Goal: Task Accomplishment & Management: Manage account settings

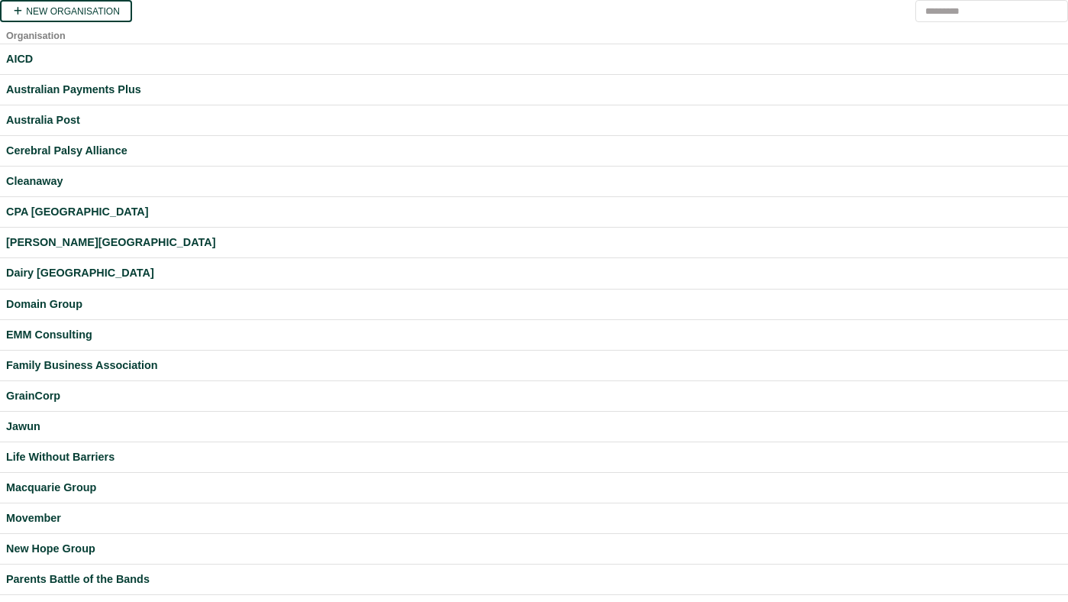
scroll to position [433, 0]
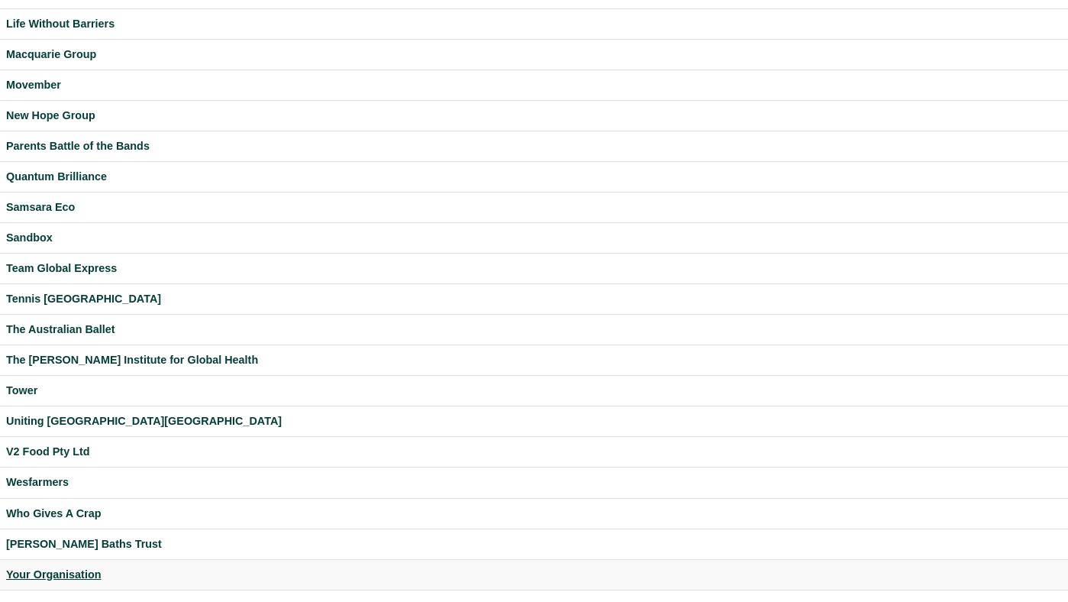
click at [69, 571] on div "Your Organisation" at bounding box center [534, 575] width 1056 height 18
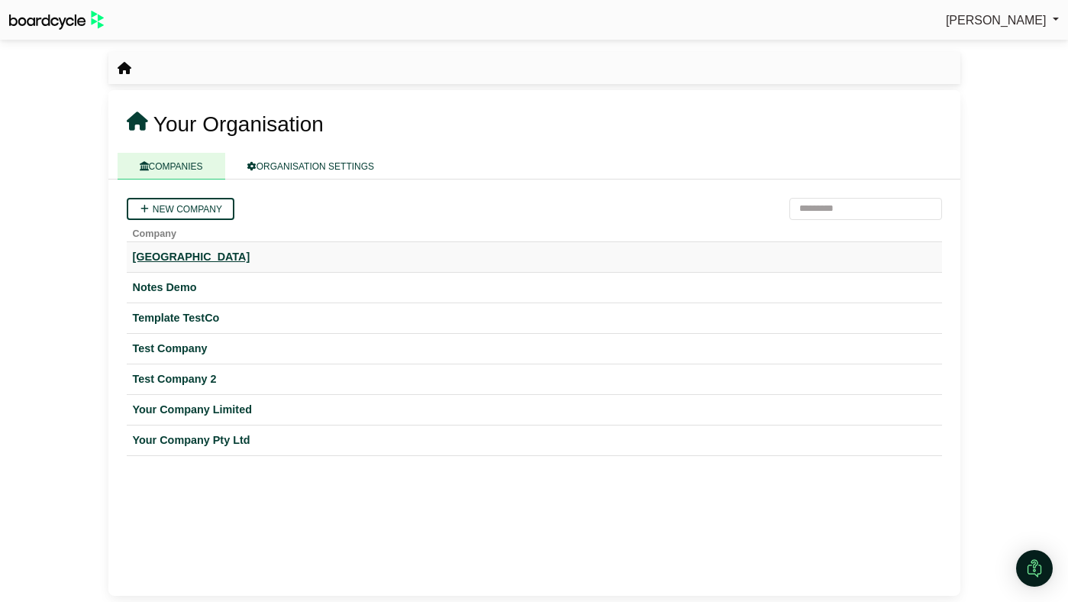
click at [212, 257] on div "[GEOGRAPHIC_DATA]" at bounding box center [534, 257] width 803 height 18
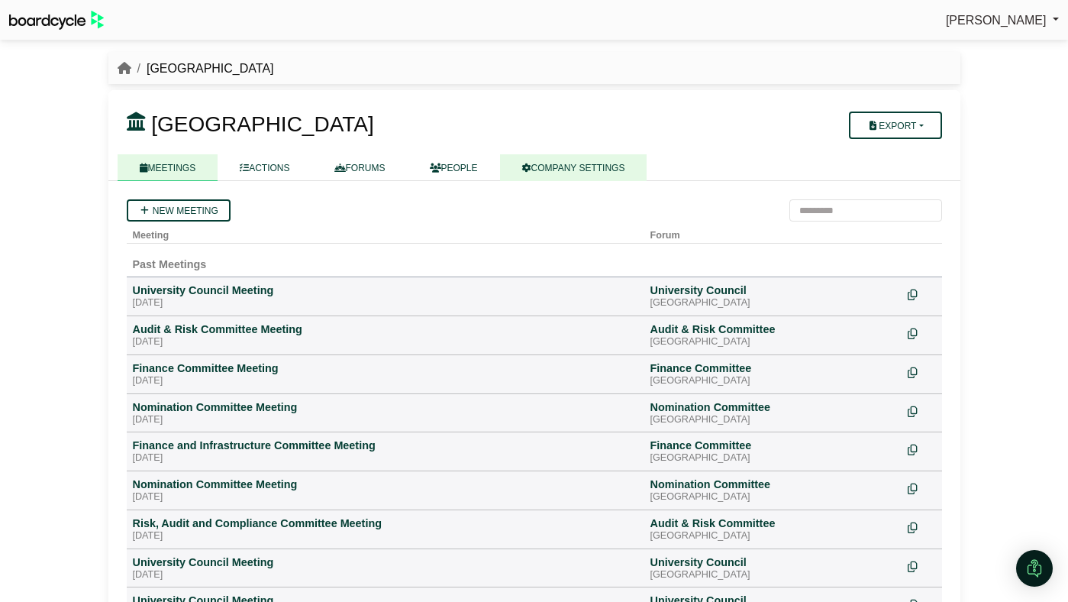
click at [557, 161] on link "COMPANY SETTINGS" at bounding box center [573, 167] width 147 height 27
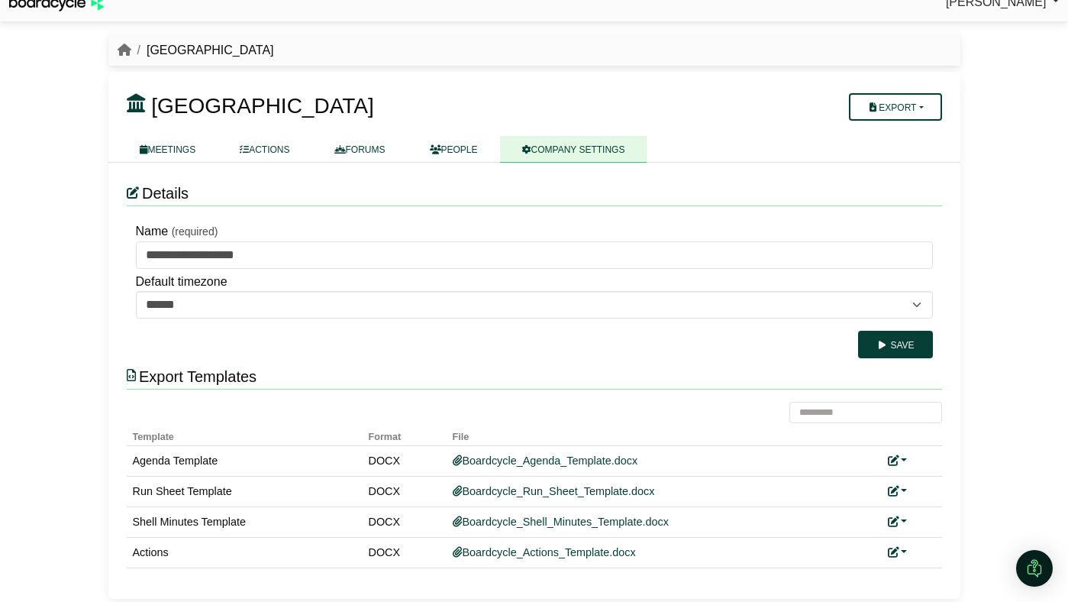
scroll to position [21, 0]
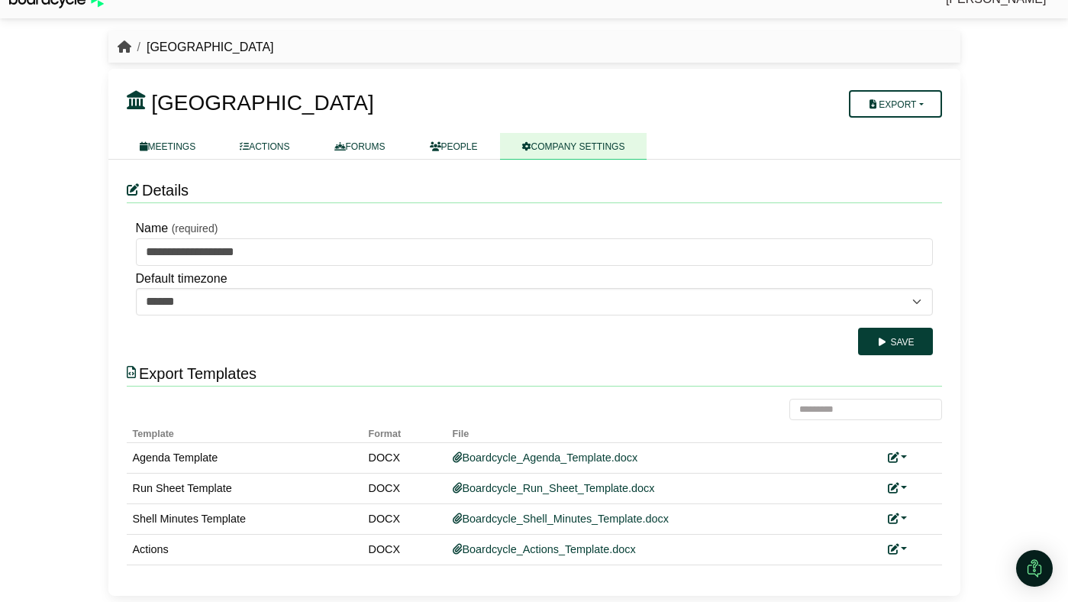
click at [123, 45] on icon "breadcrumb" at bounding box center [125, 46] width 14 height 12
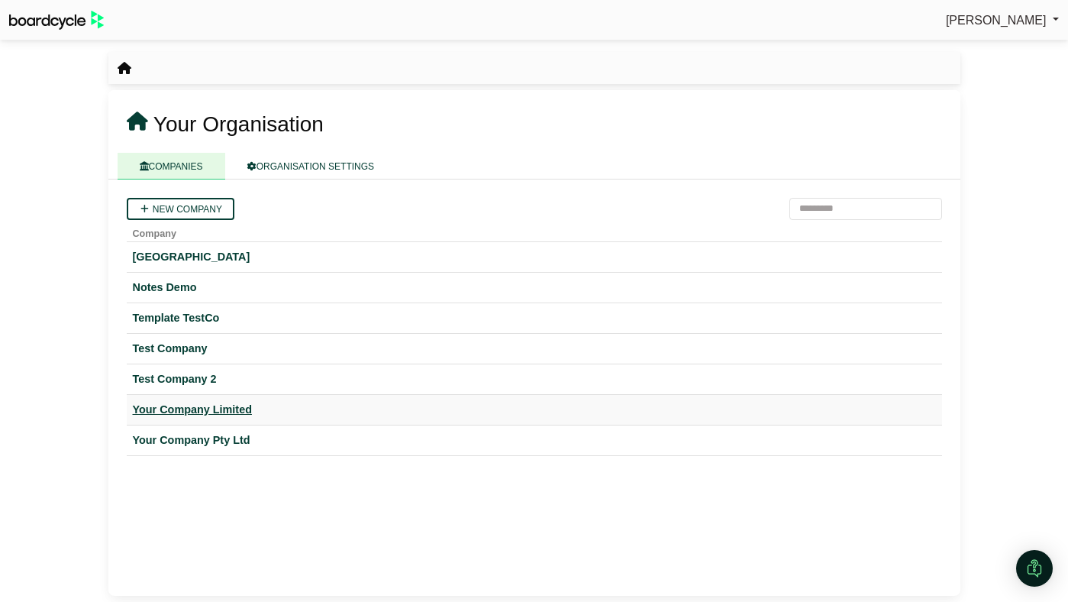
click at [163, 402] on div "Your Company Limited" at bounding box center [534, 410] width 803 height 18
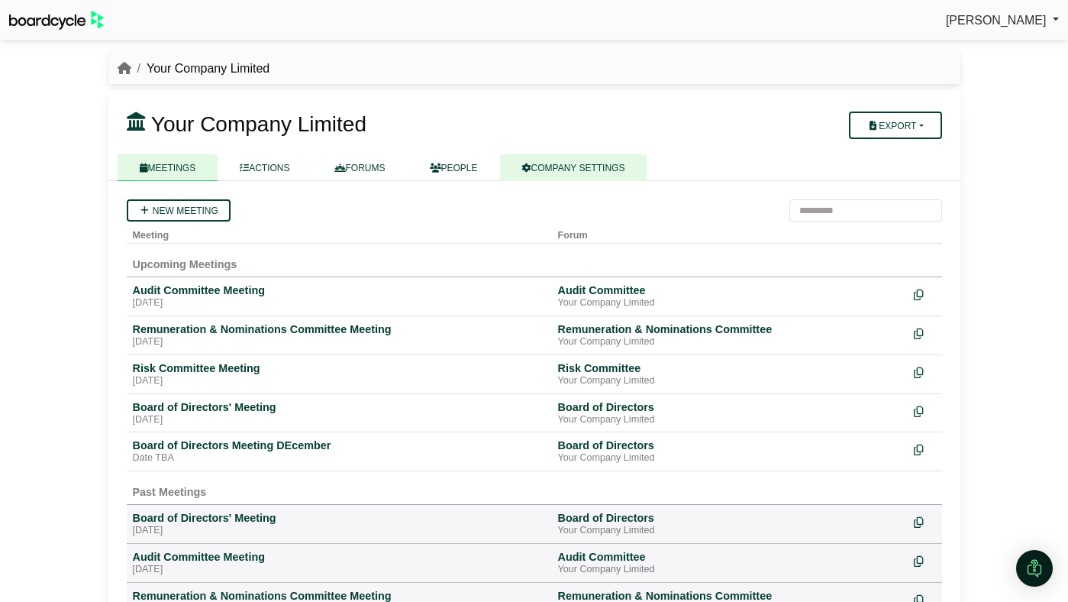
click at [576, 169] on link "COMPANY SETTINGS" at bounding box center [573, 167] width 147 height 27
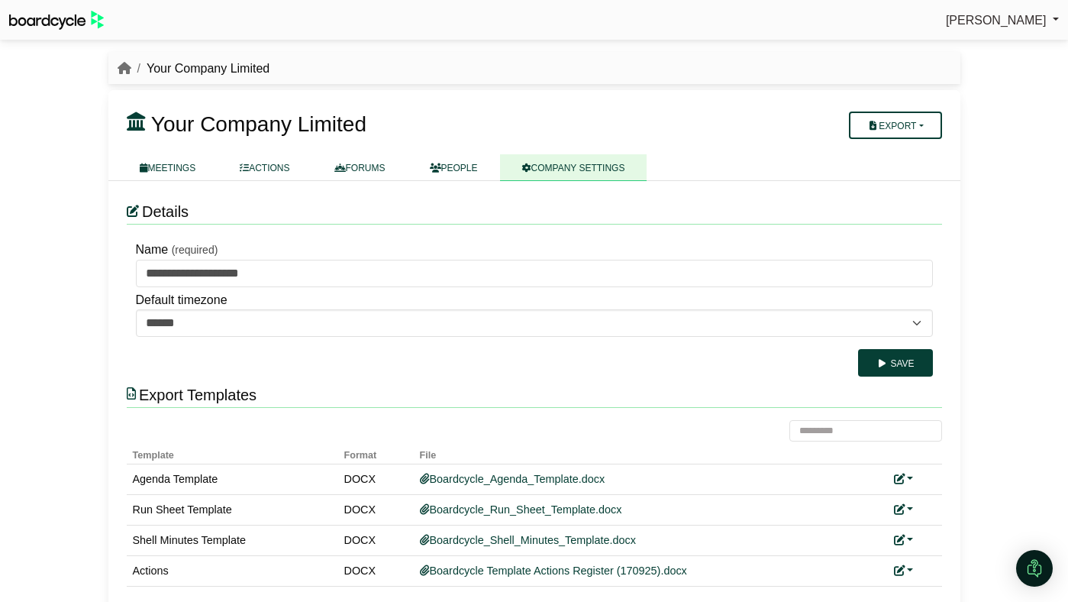
scroll to position [21, 0]
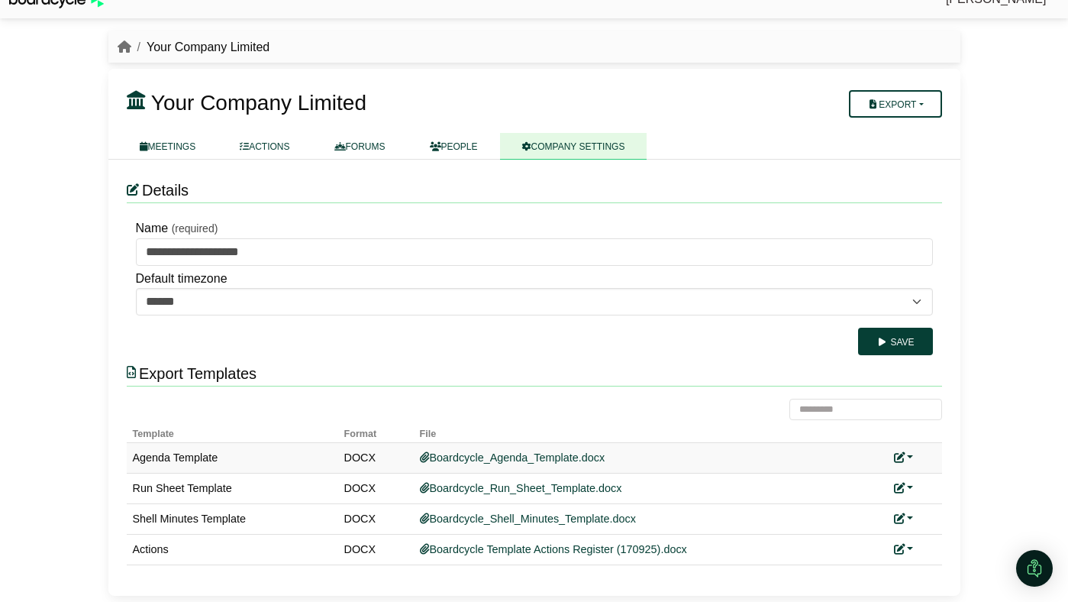
click at [897, 456] on icon at bounding box center [899, 457] width 11 height 11
click at [918, 479] on link "Add custom template" at bounding box center [961, 479] width 135 height 29
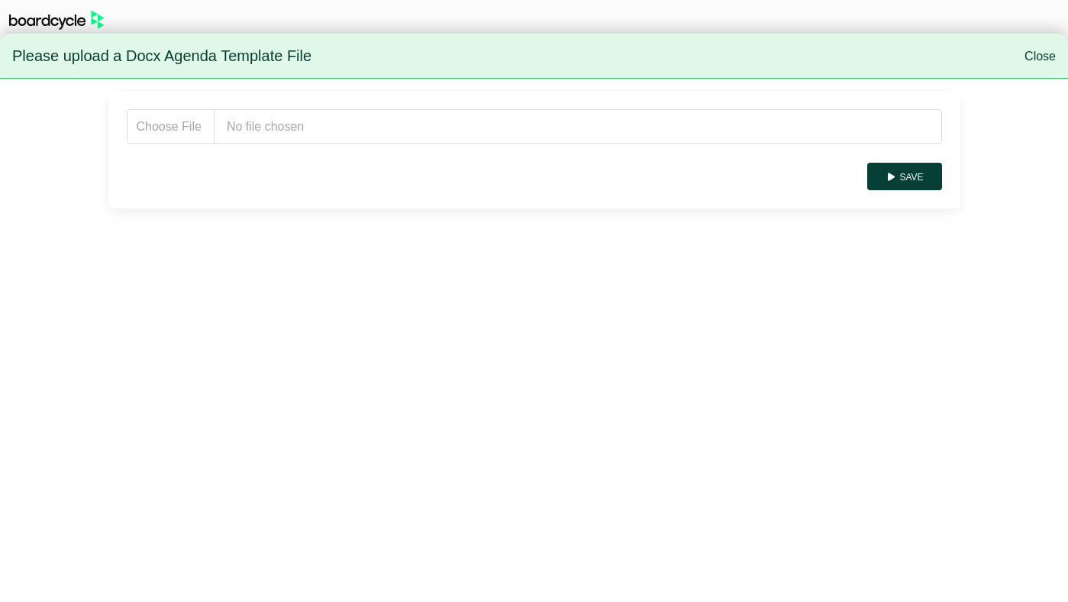
click at [745, 114] on input "file" at bounding box center [534, 126] width 815 height 34
type input "**********"
click at [896, 178] on icon "submit" at bounding box center [891, 177] width 11 height 9
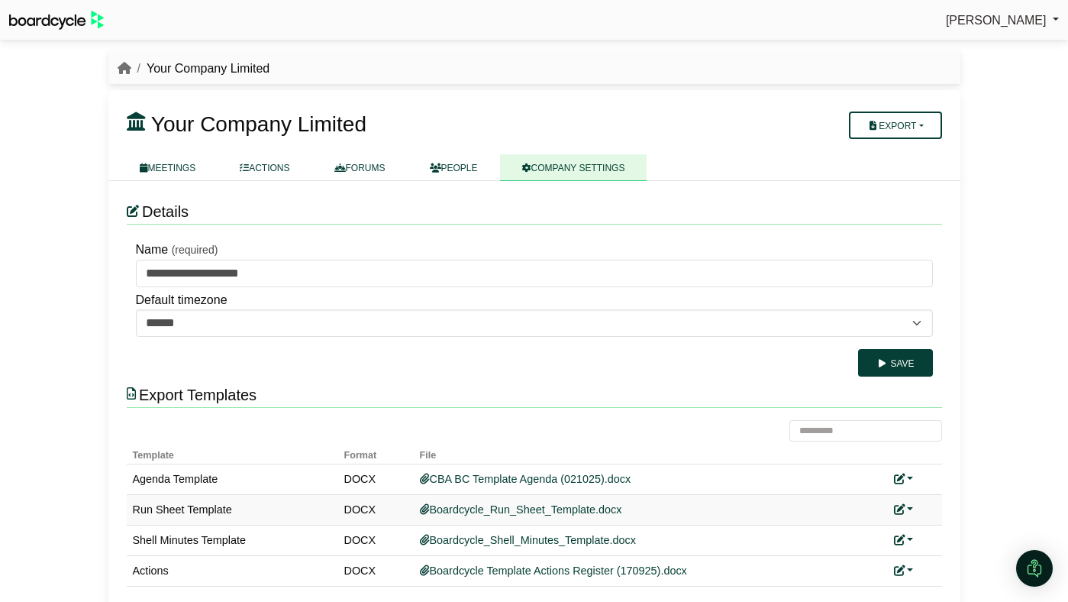
click at [901, 508] on icon at bounding box center [899, 509] width 11 height 11
click at [916, 527] on link "Add custom template" at bounding box center [961, 531] width 135 height 29
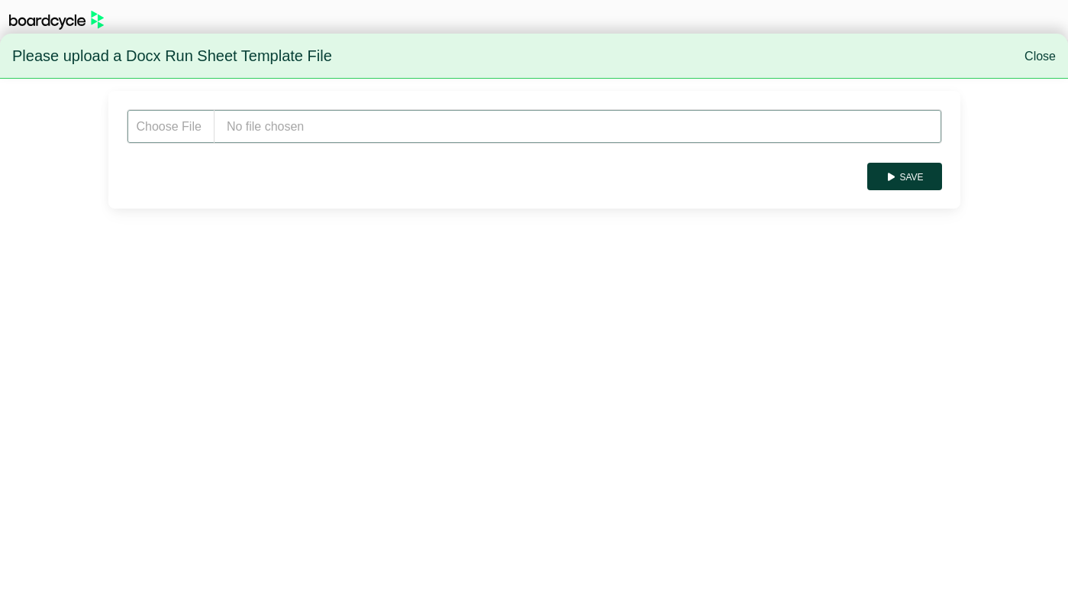
type input "**********"
click at [906, 172] on button "Save" at bounding box center [904, 176] width 74 height 27
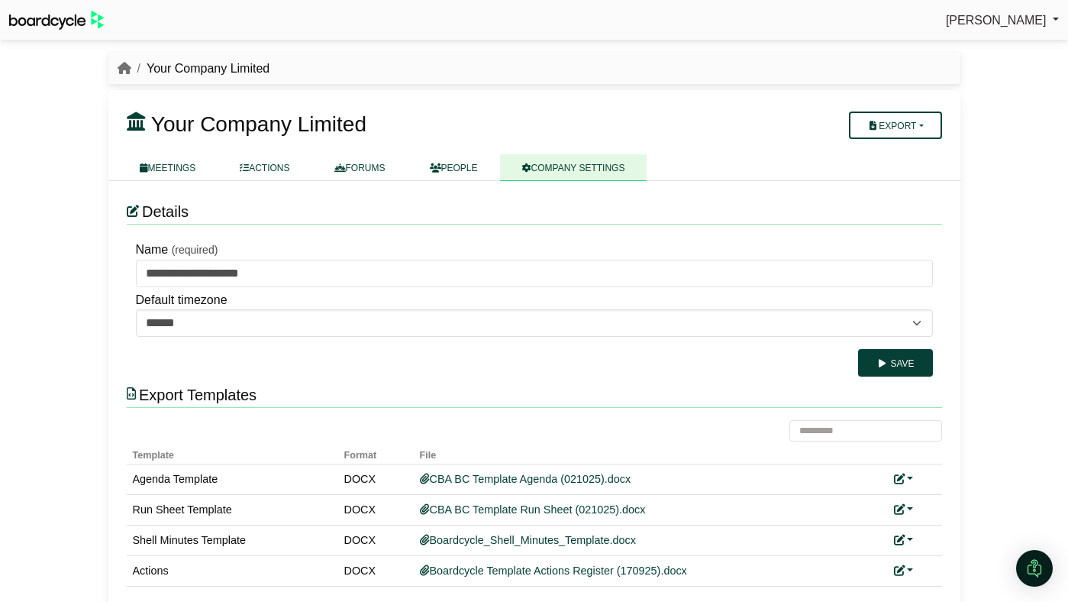
scroll to position [21, 0]
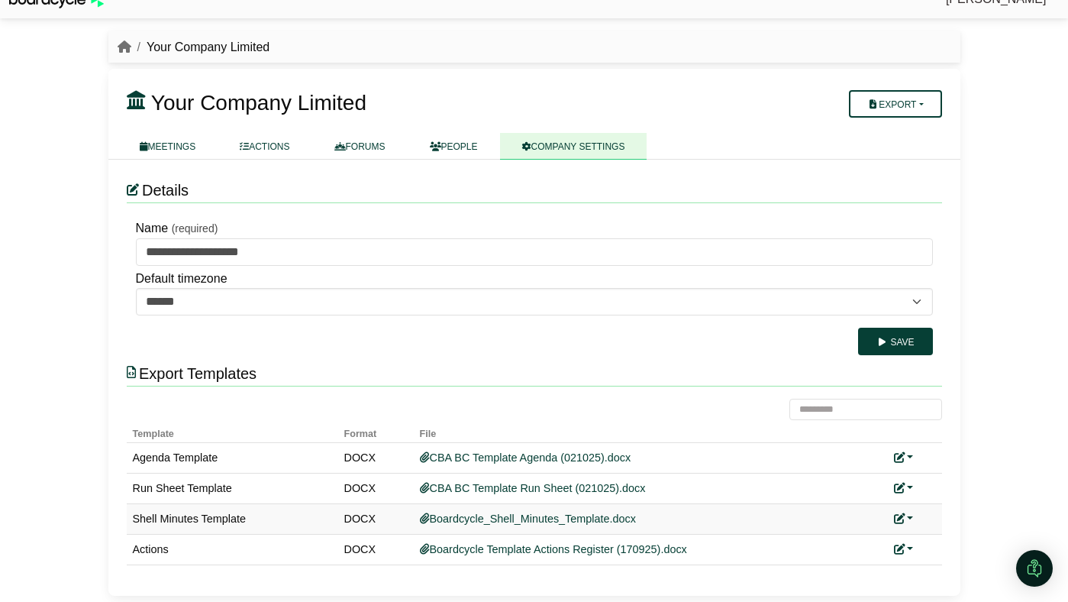
click at [902, 519] on icon at bounding box center [899, 518] width 11 height 11
click at [922, 534] on link "Add custom template" at bounding box center [961, 540] width 135 height 29
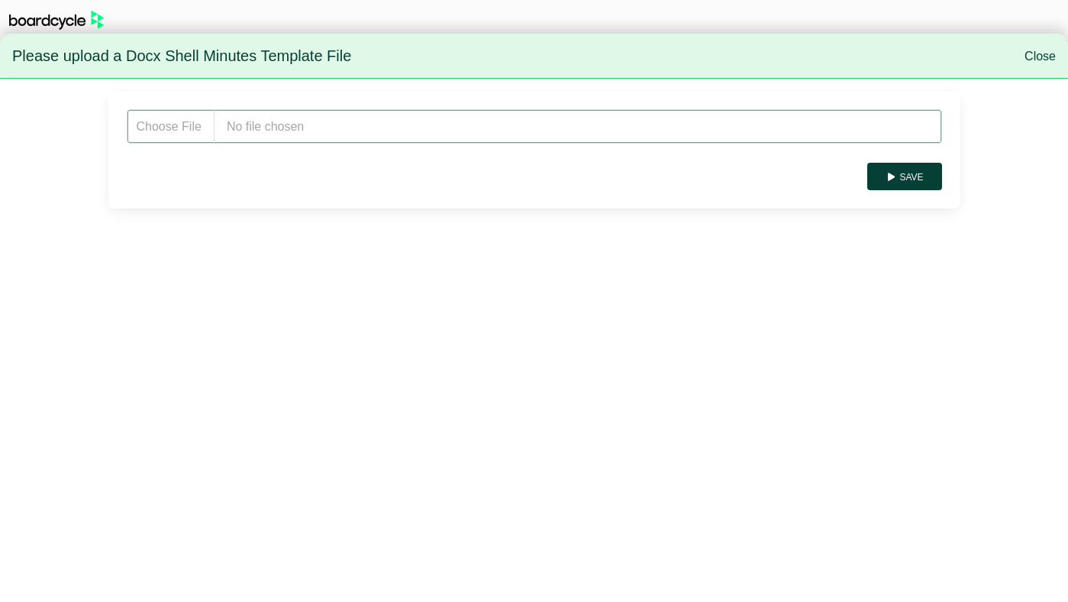
click at [498, 124] on input "file" at bounding box center [534, 126] width 815 height 34
click at [679, 122] on input "file" at bounding box center [534, 126] width 815 height 34
type input "**********"
click at [906, 182] on button "Save" at bounding box center [904, 176] width 74 height 27
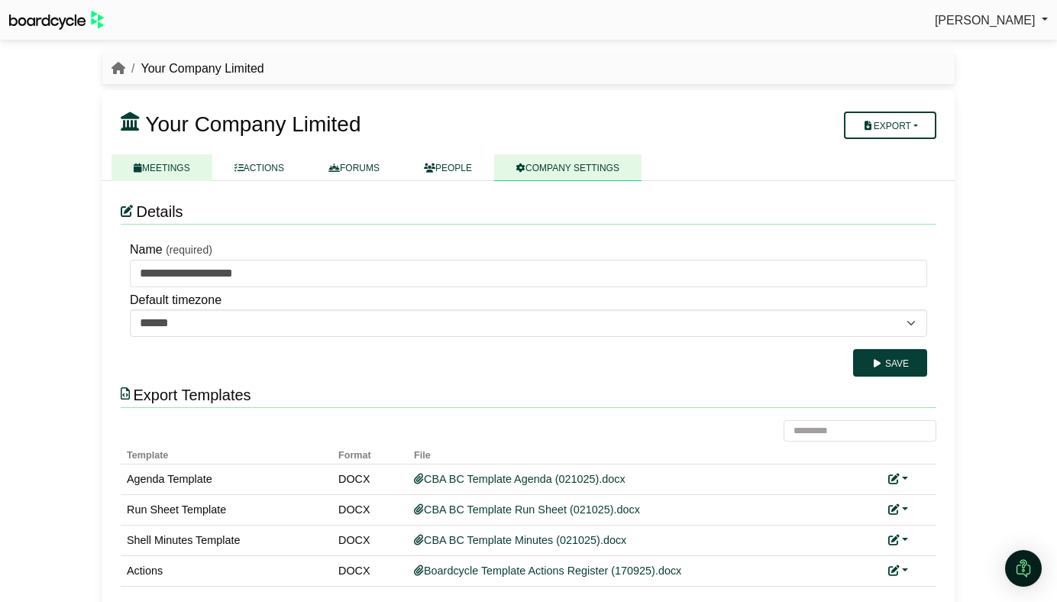
click at [162, 179] on link "MEETINGS" at bounding box center [161, 167] width 101 height 27
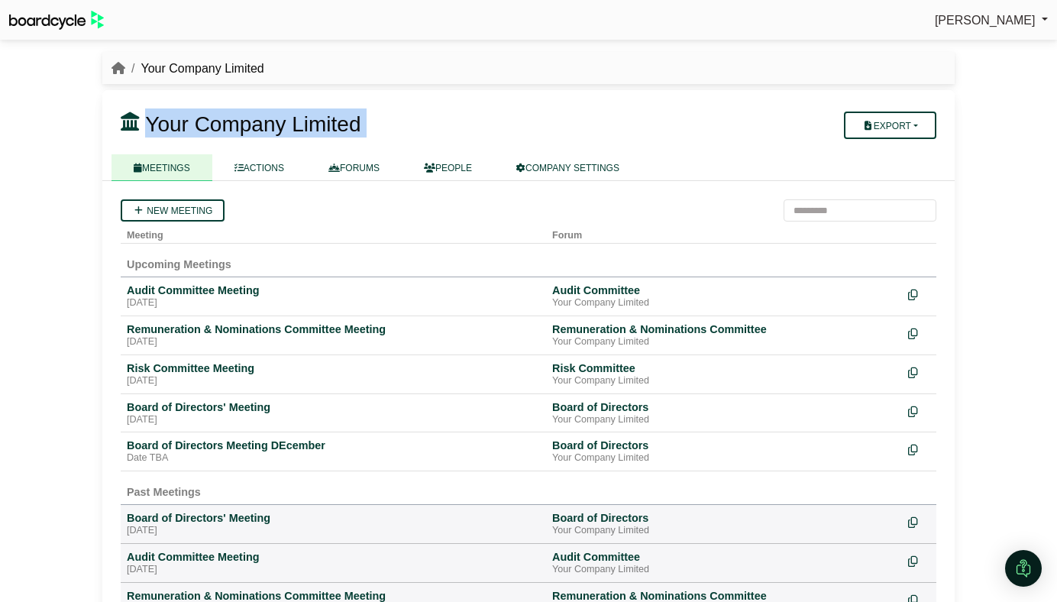
drag, startPoint x: 149, startPoint y: 122, endPoint x: 383, endPoint y: 121, distance: 234.4
click at [383, 121] on h3 "Your Company Limited" at bounding box center [458, 123] width 695 height 31
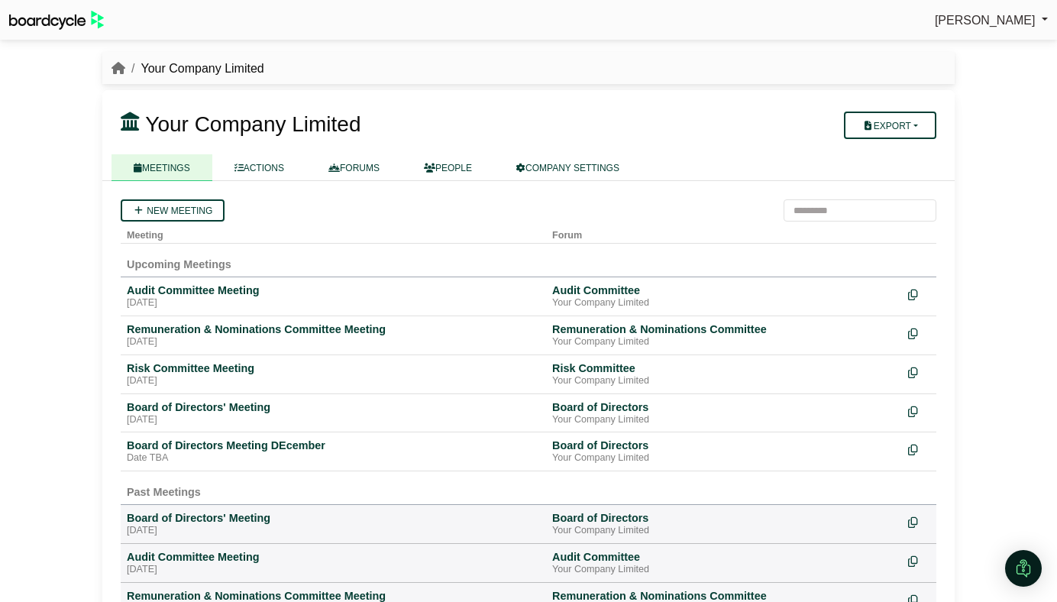
click at [295, 97] on div "Your Company Limited Export Company Actions MEETINGS ACTIONS FORUMS" at bounding box center [528, 135] width 852 height 91
click at [182, 288] on div "Audit Committee Meeting" at bounding box center [333, 290] width 413 height 14
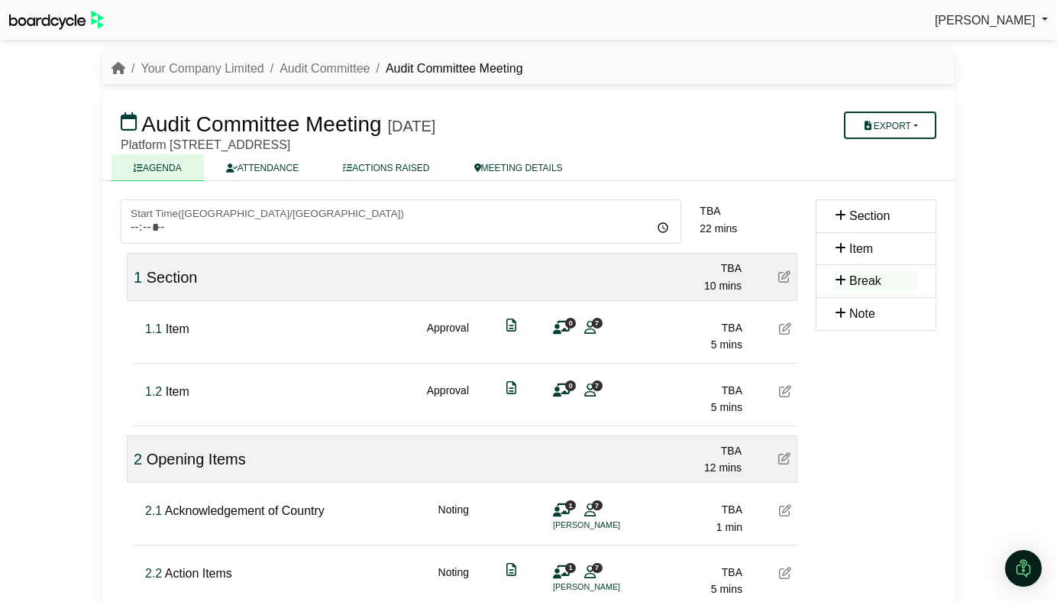
click at [790, 396] on icon at bounding box center [785, 391] width 12 height 12
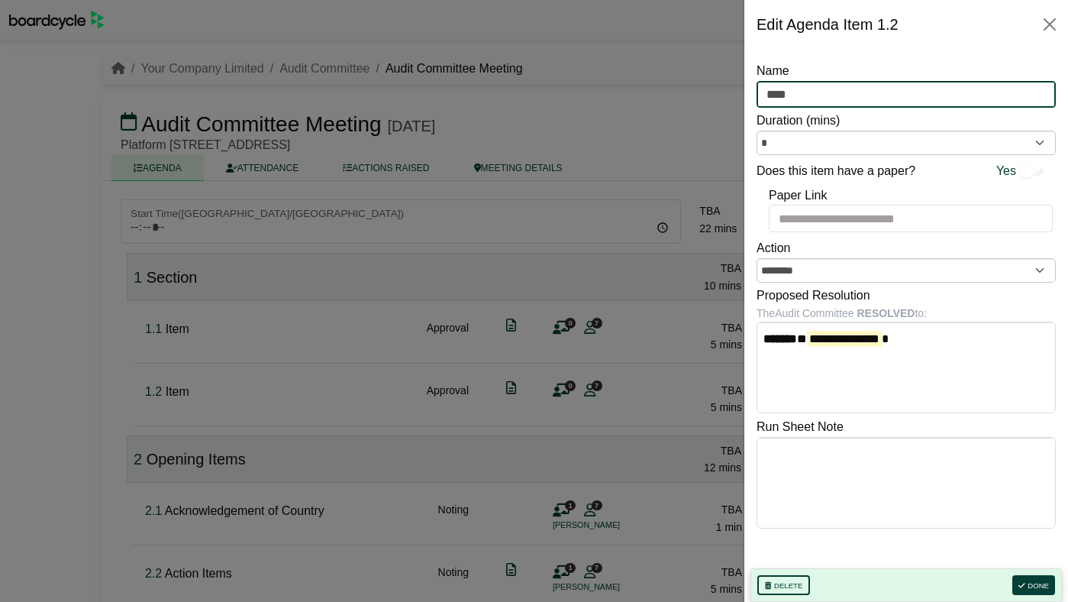
click at [818, 96] on input "****" at bounding box center [906, 94] width 299 height 27
type input "*"
type input "******"
click at [1028, 586] on button "Done" at bounding box center [1033, 585] width 43 height 20
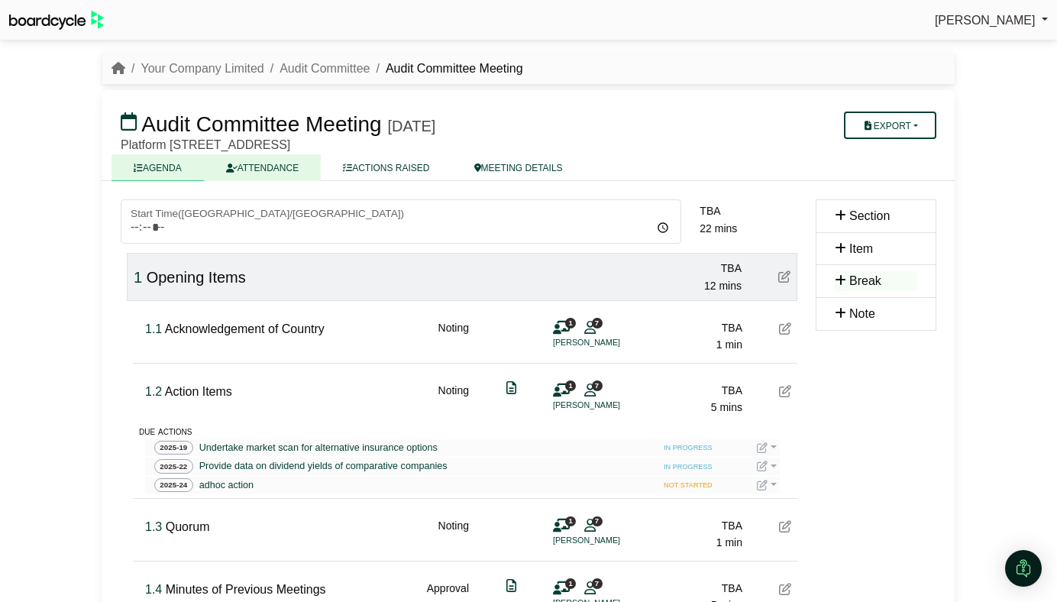
click at [255, 171] on link "ATTENDANCE" at bounding box center [262, 167] width 117 height 27
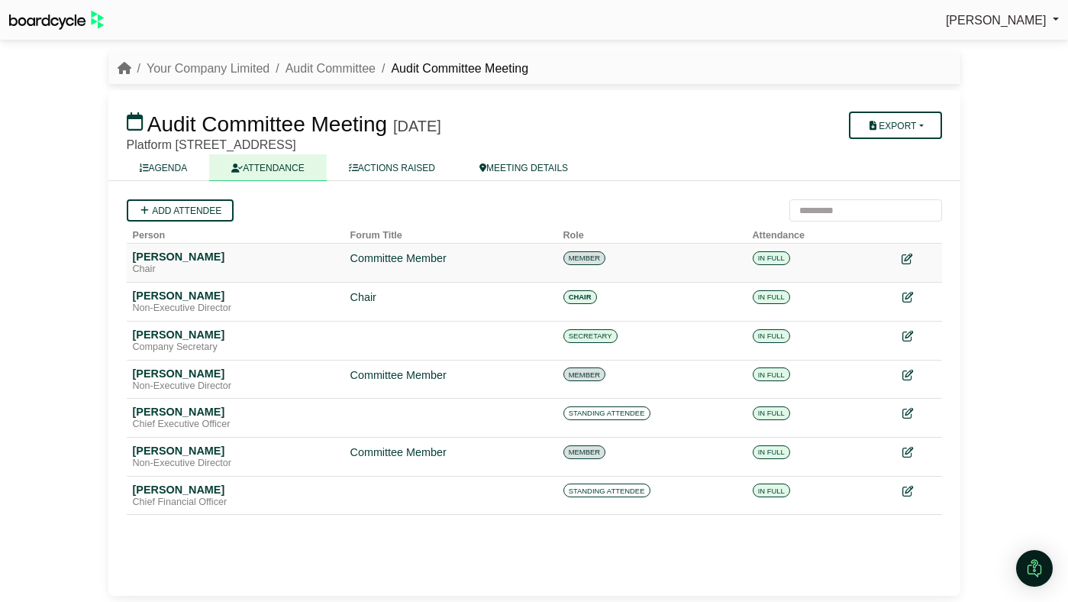
click at [909, 259] on icon at bounding box center [907, 258] width 11 height 11
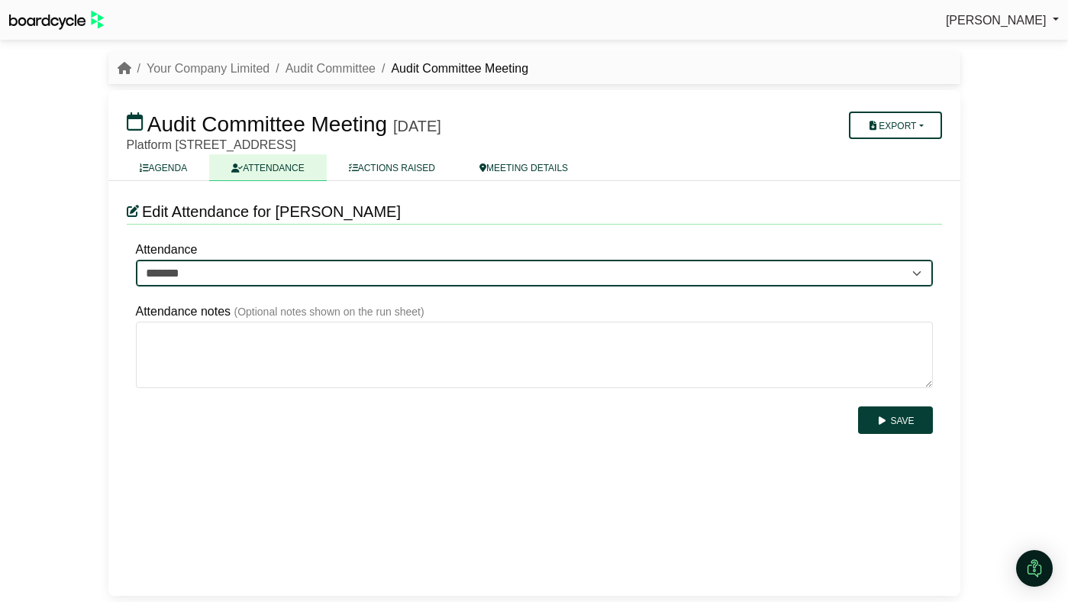
click at [874, 265] on select "******* ******* *******" at bounding box center [534, 273] width 797 height 27
select select "*******"
click at [136, 260] on select "******* ******* *******" at bounding box center [534, 273] width 797 height 27
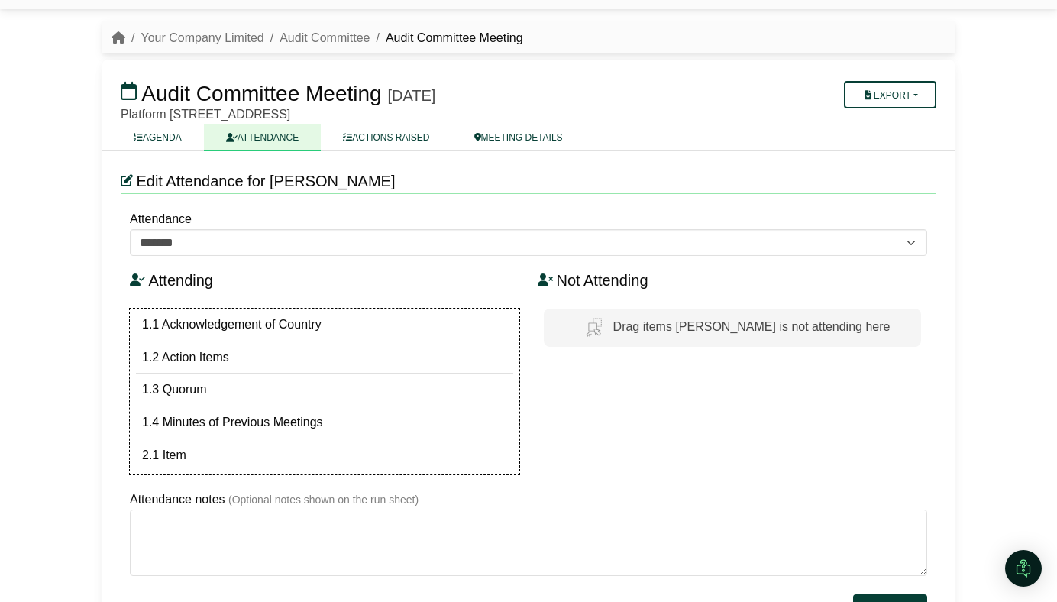
scroll to position [53, 0]
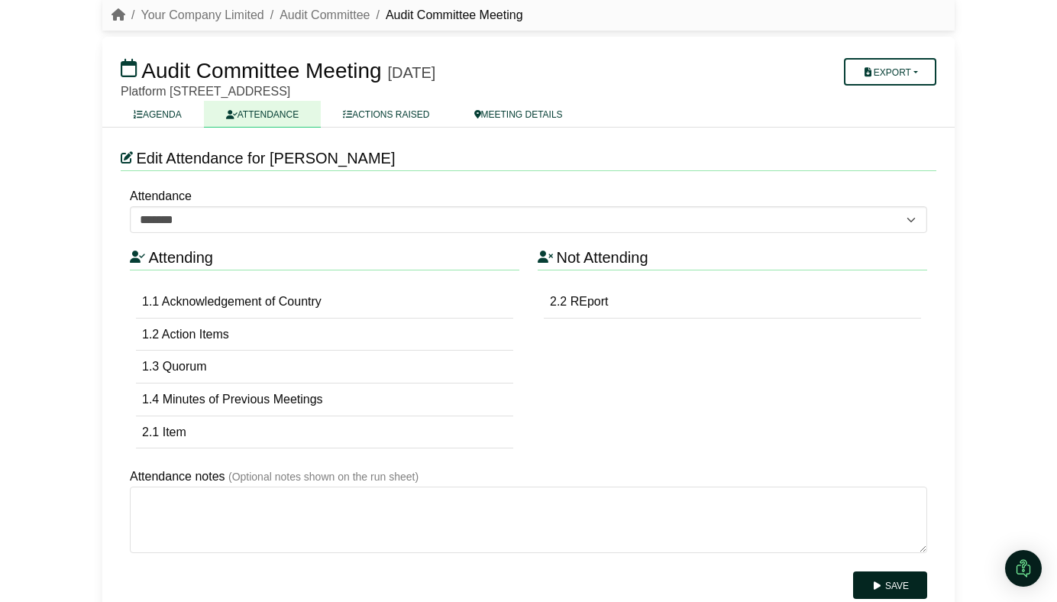
click at [904, 591] on button "Save" at bounding box center [890, 584] width 74 height 27
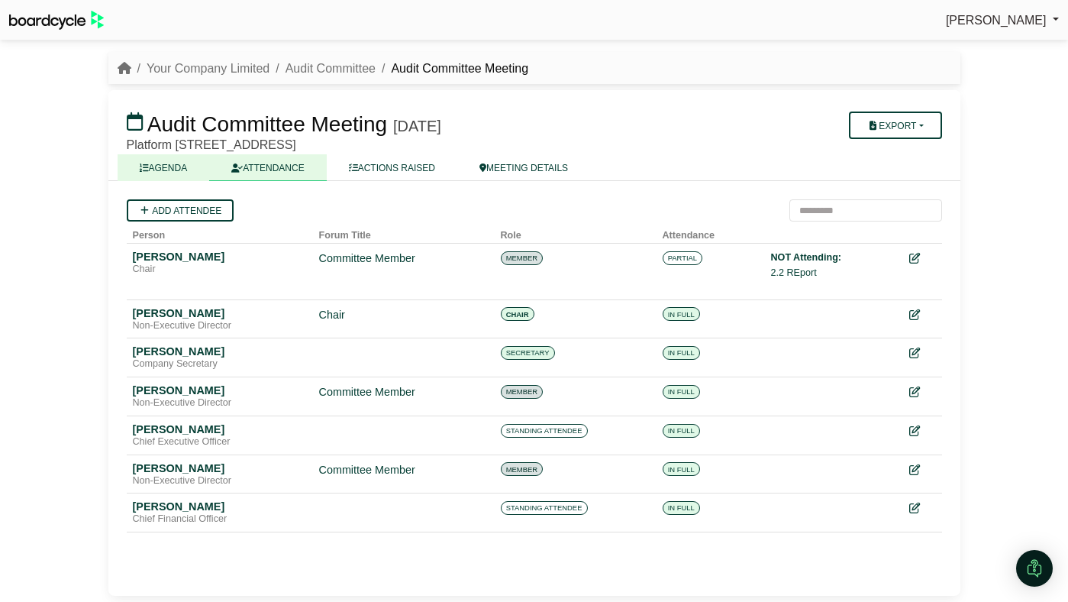
click at [153, 163] on link "AGENDA" at bounding box center [164, 167] width 92 height 27
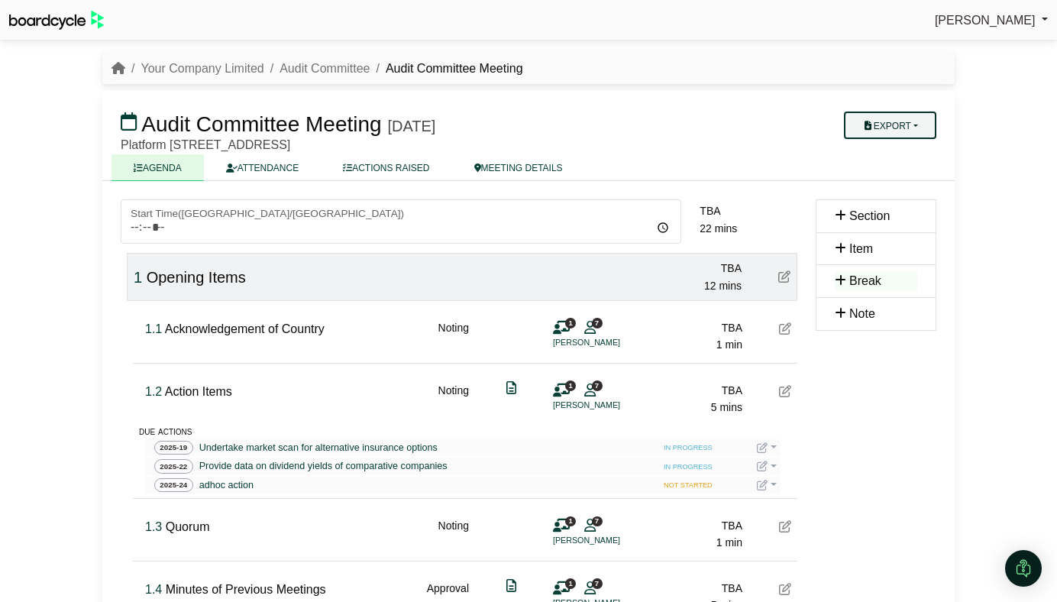
click at [909, 121] on button "Export" at bounding box center [890, 124] width 92 height 27
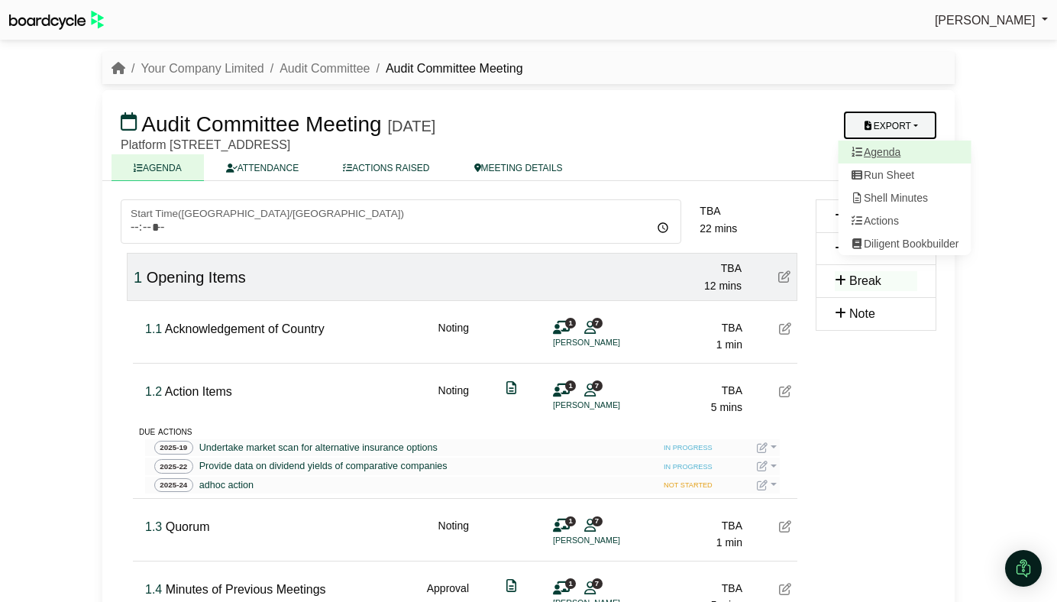
click at [905, 150] on link "Agenda" at bounding box center [904, 151] width 133 height 23
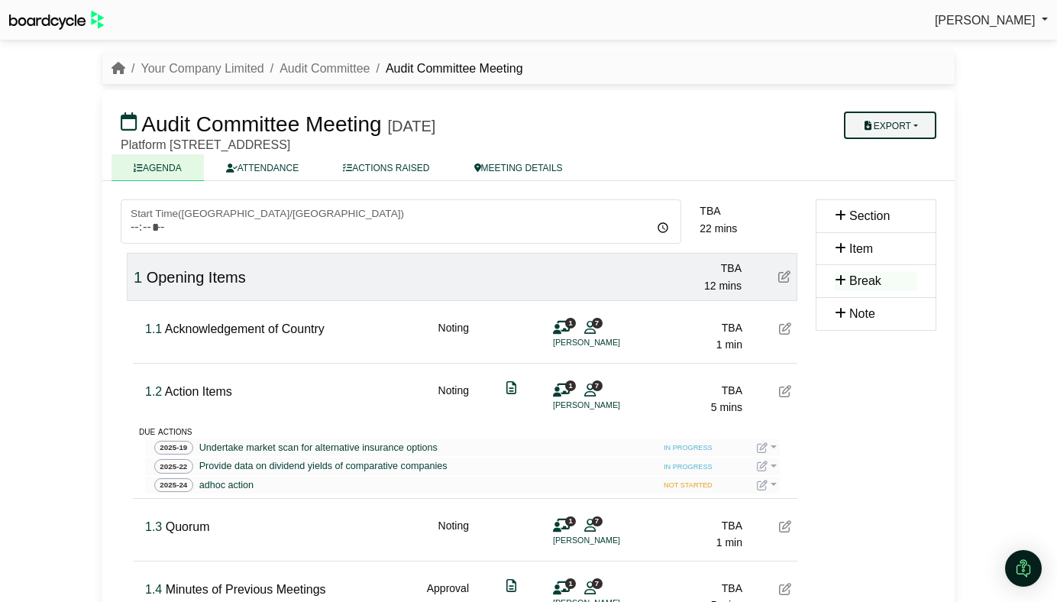
click at [883, 130] on button "Export" at bounding box center [890, 124] width 92 height 27
click at [889, 178] on link "Run Sheet" at bounding box center [904, 174] width 133 height 23
click at [870, 125] on button "Export" at bounding box center [890, 124] width 92 height 27
click at [881, 199] on link "Shell Minutes" at bounding box center [904, 197] width 133 height 23
click at [881, 130] on button "Export" at bounding box center [890, 124] width 92 height 27
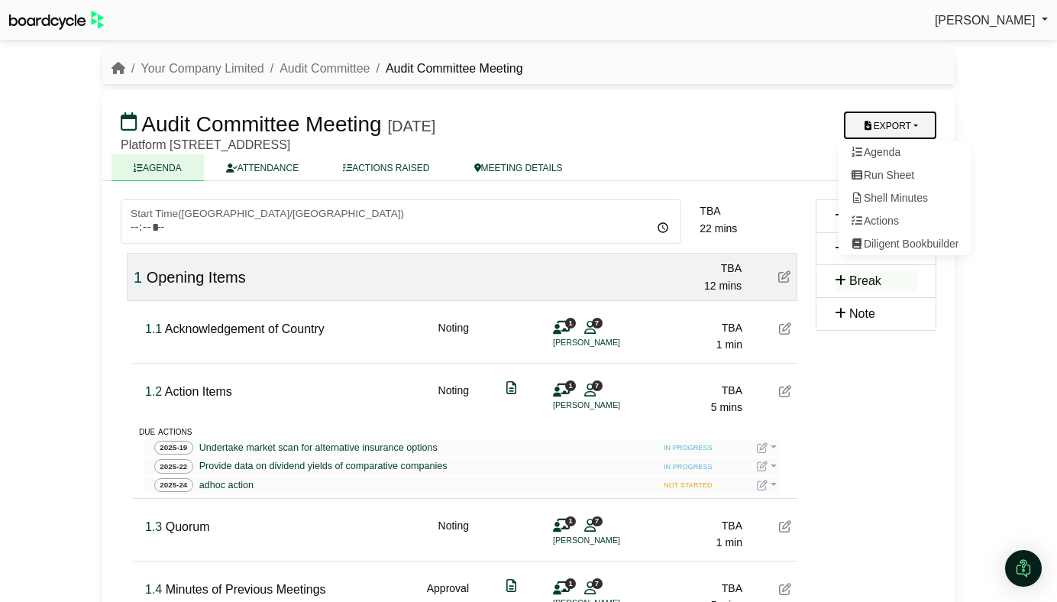
click at [661, 136] on h3 "Audit Committee Meeting Tuesday, 28 October 2025" at bounding box center [458, 123] width 695 height 31
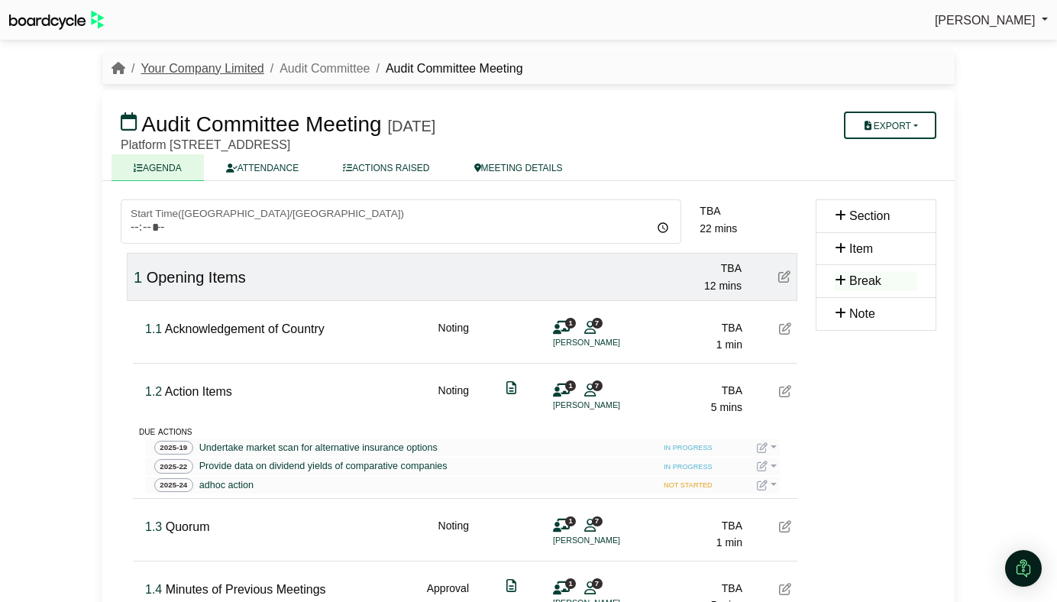
click at [234, 73] on link "Your Company Limited" at bounding box center [201, 68] width 123 height 13
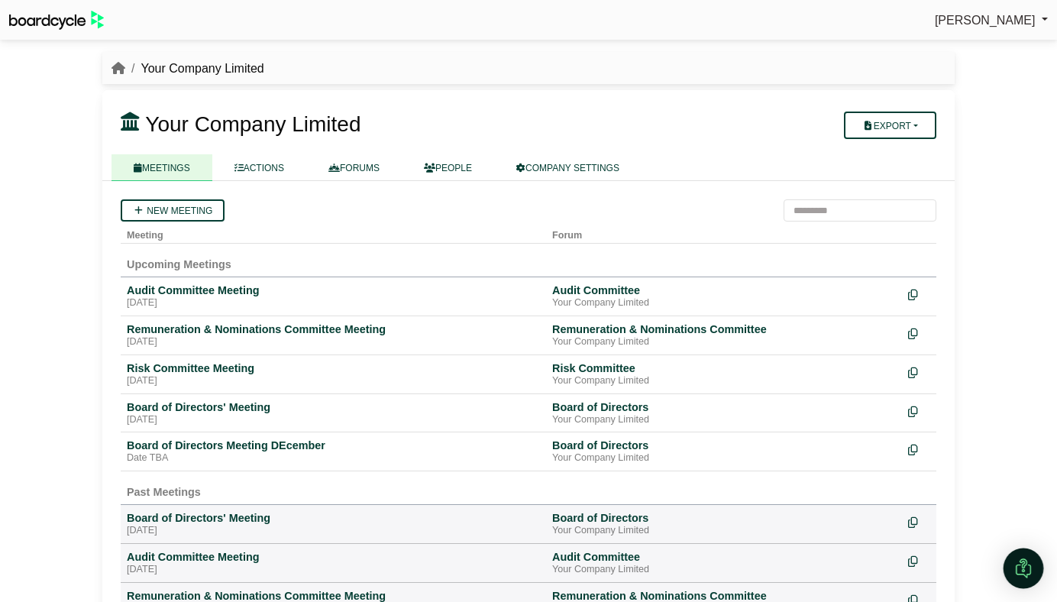
click at [1022, 563] on img "Open Intercom Messenger" at bounding box center [1023, 568] width 20 height 20
